Goal: Task Accomplishment & Management: Manage account settings

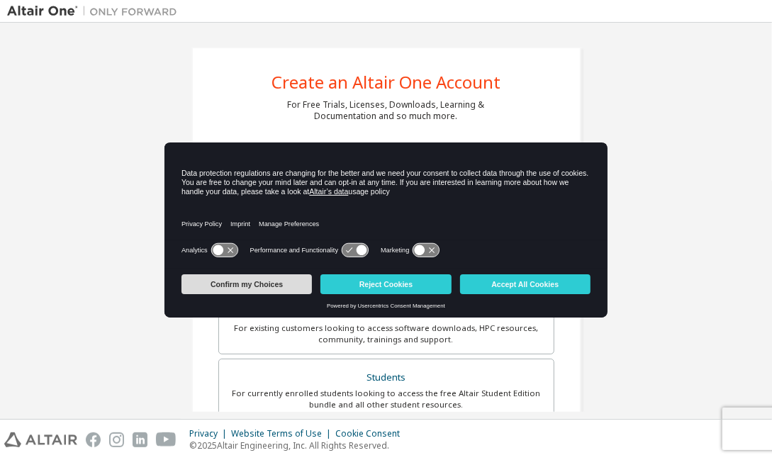
click at [248, 284] on button "Confirm my Choices" at bounding box center [247, 284] width 131 height 20
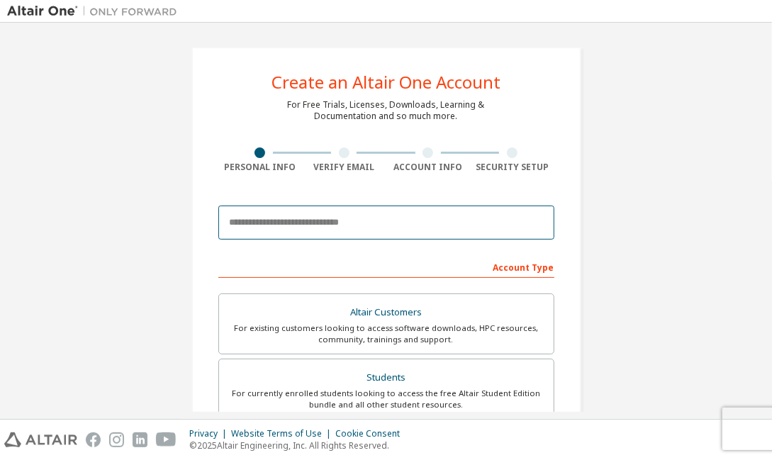
click at [345, 216] on input "email" at bounding box center [386, 223] width 336 height 34
type input "**********"
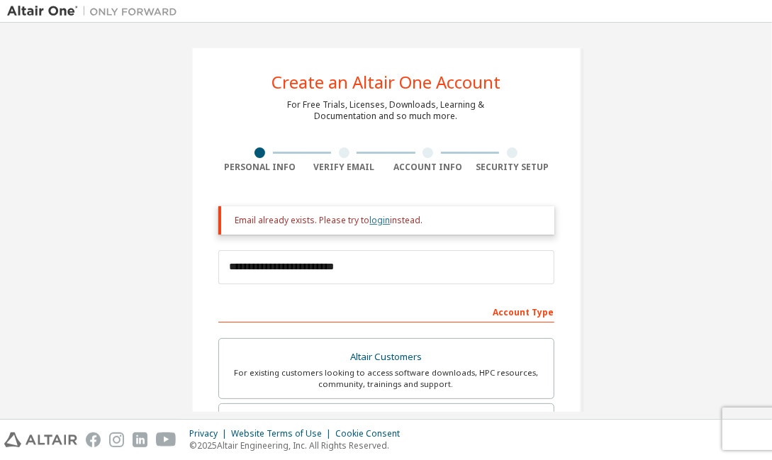
click at [379, 217] on link "login" at bounding box center [380, 220] width 21 height 12
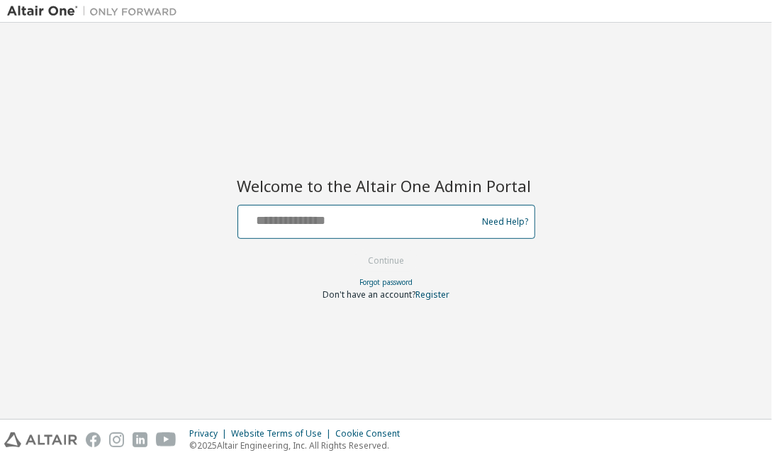
click at [394, 226] on input "text" at bounding box center [360, 219] width 232 height 21
type input "**********"
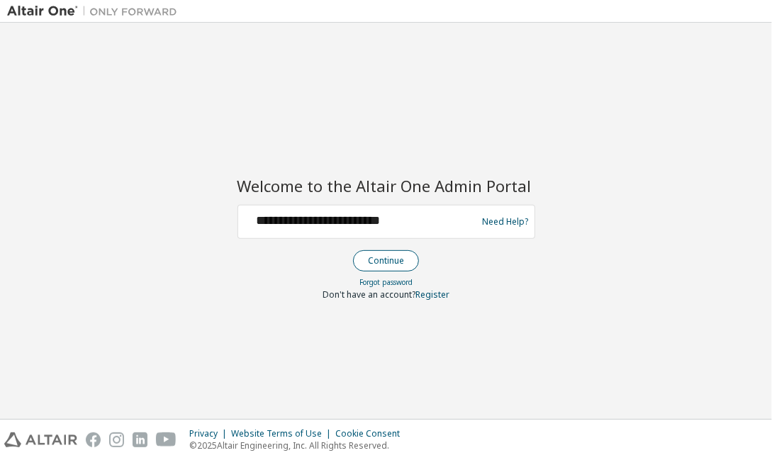
click at [384, 260] on button "Continue" at bounding box center [386, 260] width 66 height 21
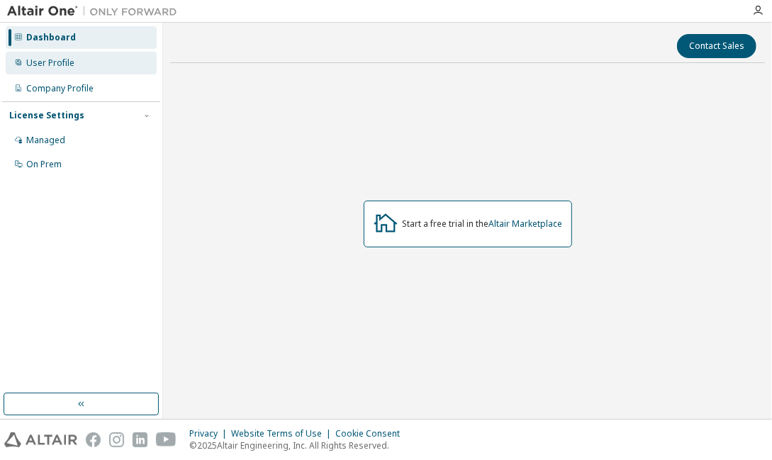
click at [51, 65] on div "User Profile" at bounding box center [50, 62] width 48 height 11
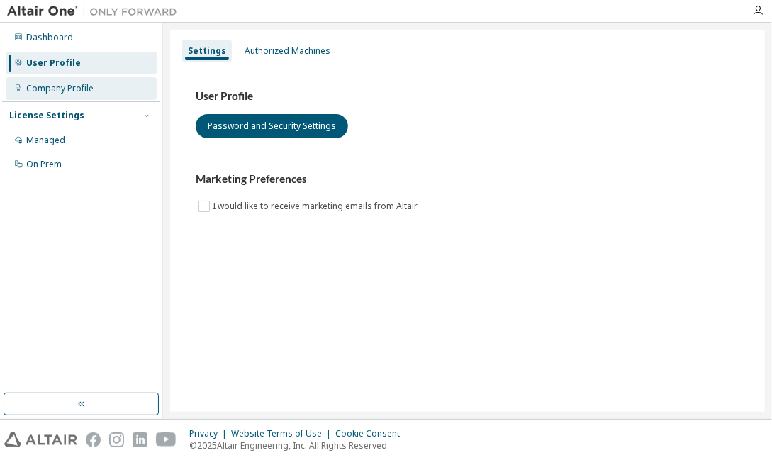
click at [65, 87] on div "Company Profile" at bounding box center [59, 88] width 67 height 11
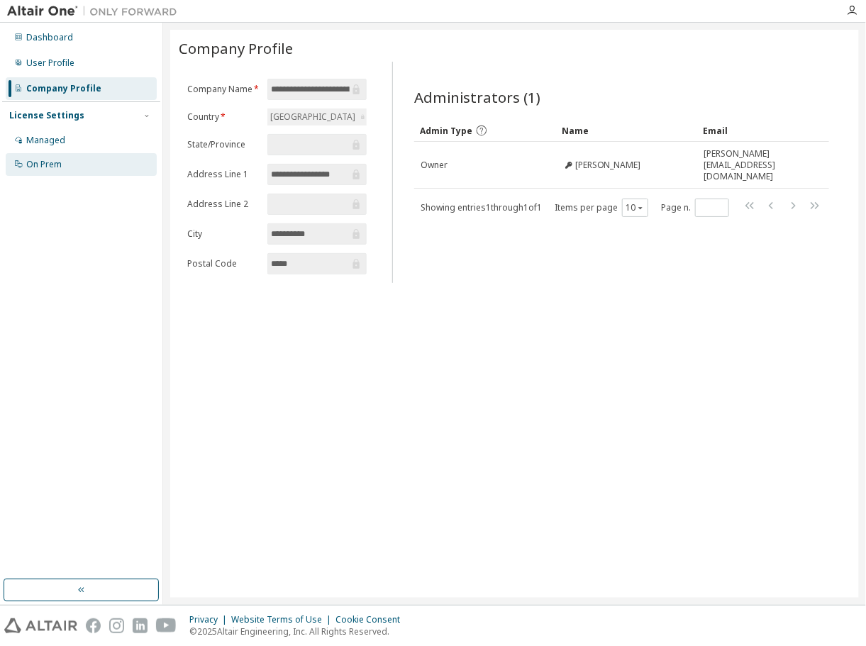
click at [58, 162] on div "On Prem" at bounding box center [43, 164] width 35 height 11
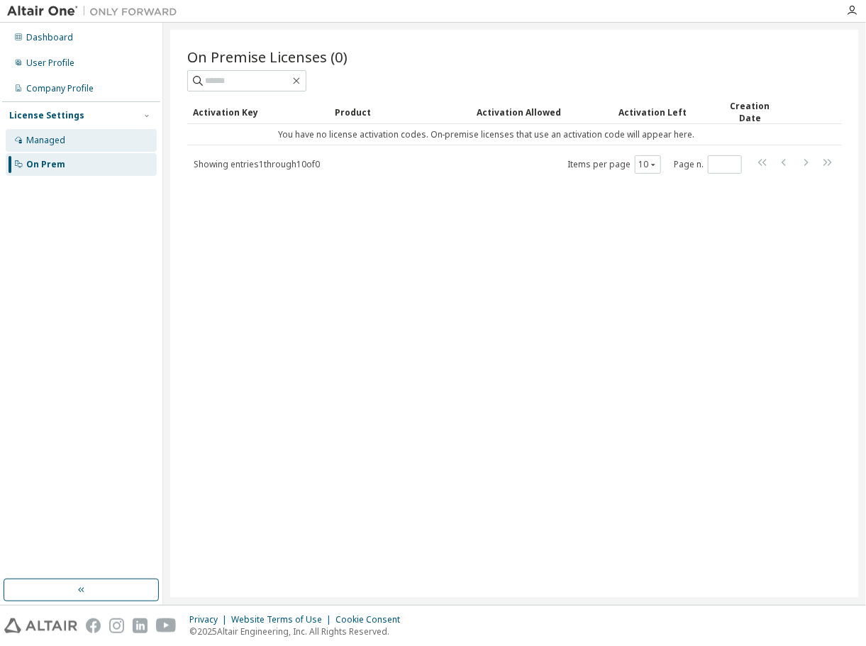
click at [49, 142] on div "Managed" at bounding box center [45, 140] width 39 height 11
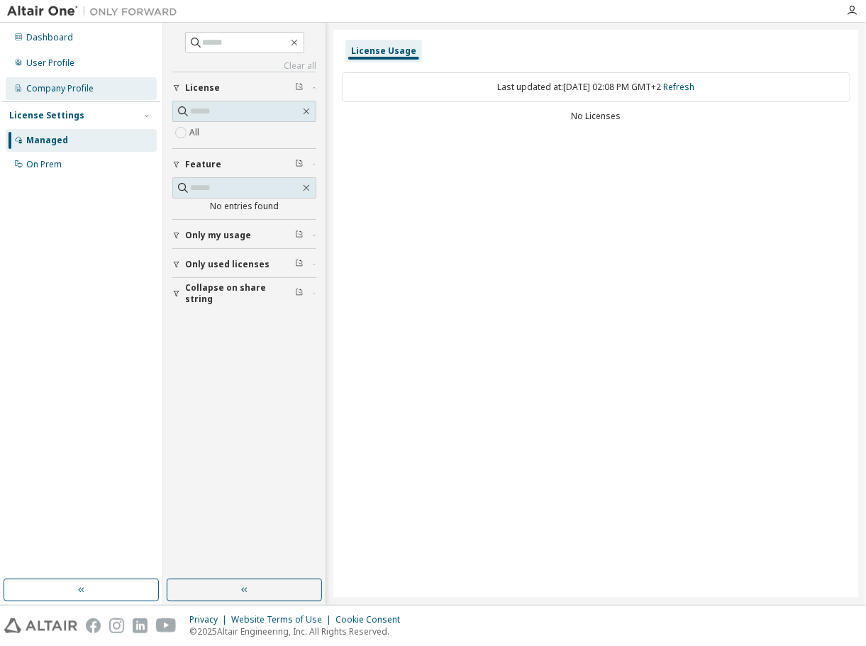
click at [58, 88] on div "Company Profile" at bounding box center [59, 88] width 67 height 11
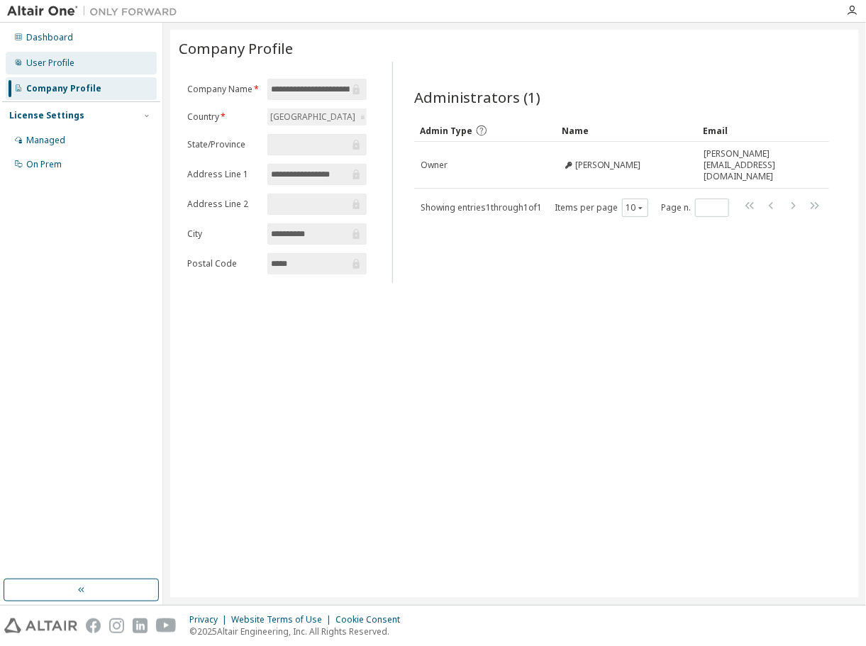
click at [65, 55] on div "User Profile" at bounding box center [81, 63] width 151 height 23
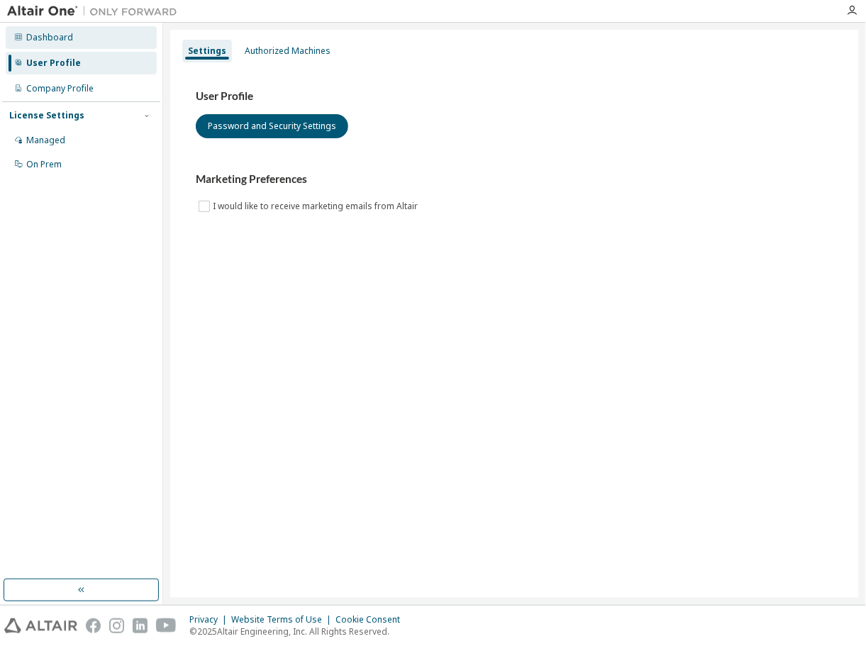
click at [38, 37] on div "Dashboard" at bounding box center [49, 37] width 47 height 11
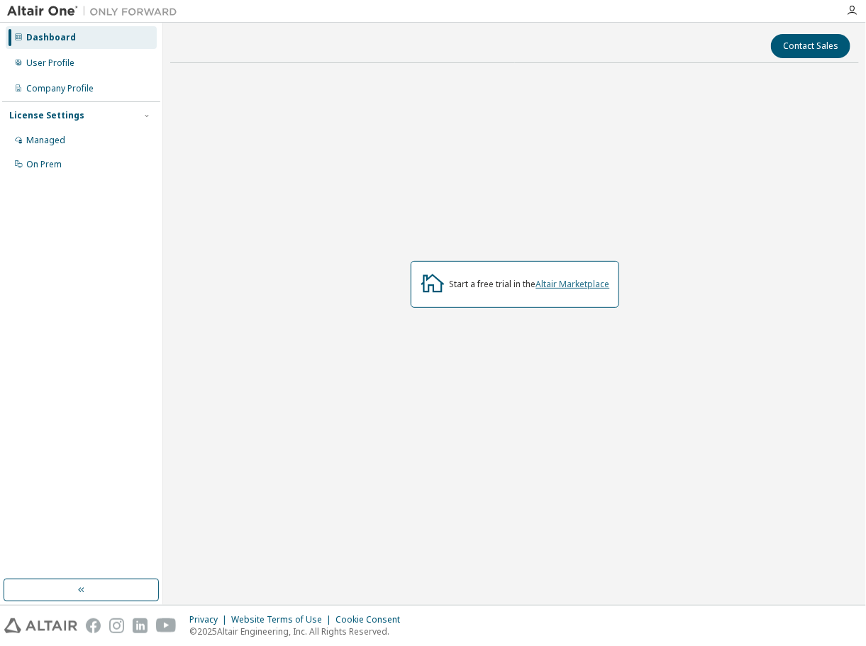
click at [590, 280] on link "Altair Marketplace" at bounding box center [573, 284] width 74 height 12
